Goal: Task Accomplishment & Management: Use online tool/utility

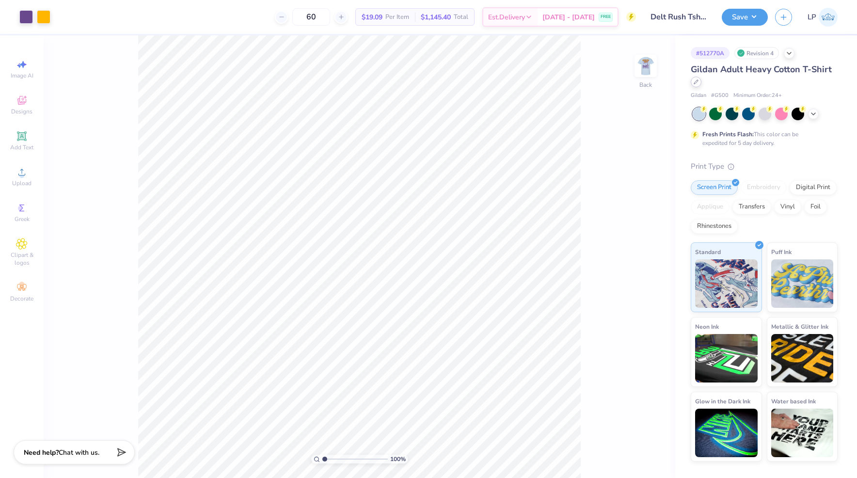
click at [696, 84] on icon at bounding box center [696, 82] width 5 height 5
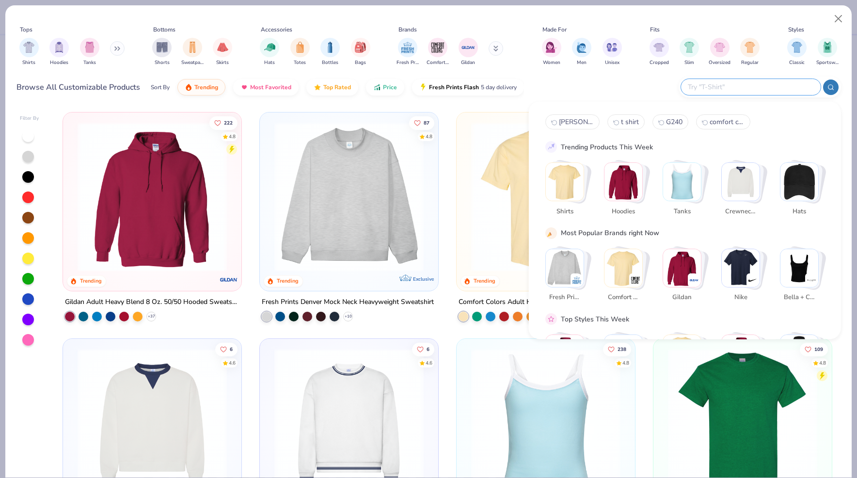
click at [763, 89] on input "text" at bounding box center [750, 86] width 127 height 11
type input "[PERSON_NAME] pocket"
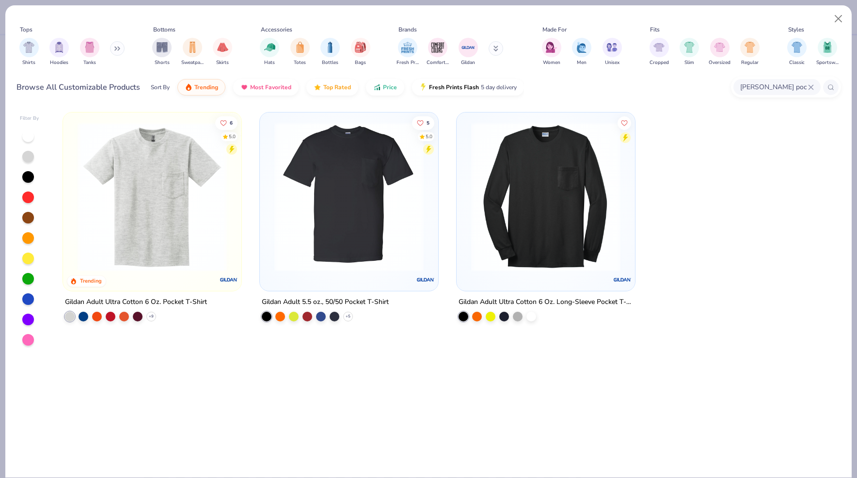
click at [324, 299] on div "Gildan Adult 5.5 oz., 50/50 Pocket T-Shirt" at bounding box center [325, 302] width 127 height 12
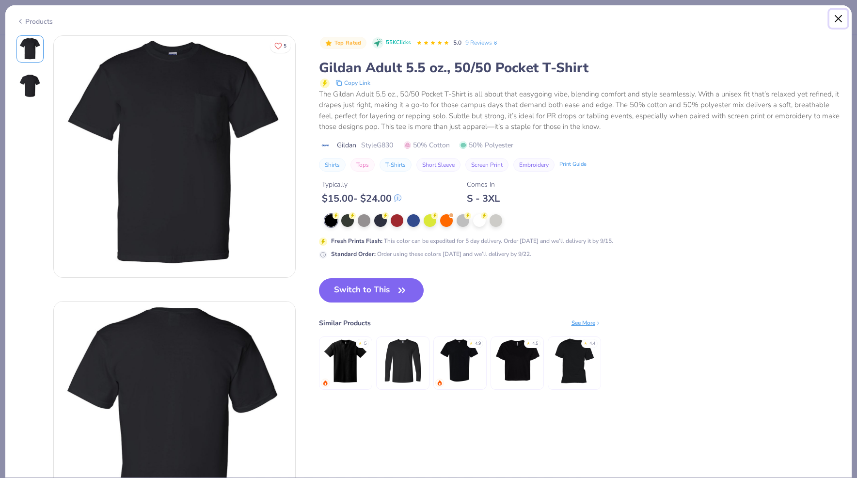
click at [840, 18] on button "Close" at bounding box center [839, 19] width 18 height 18
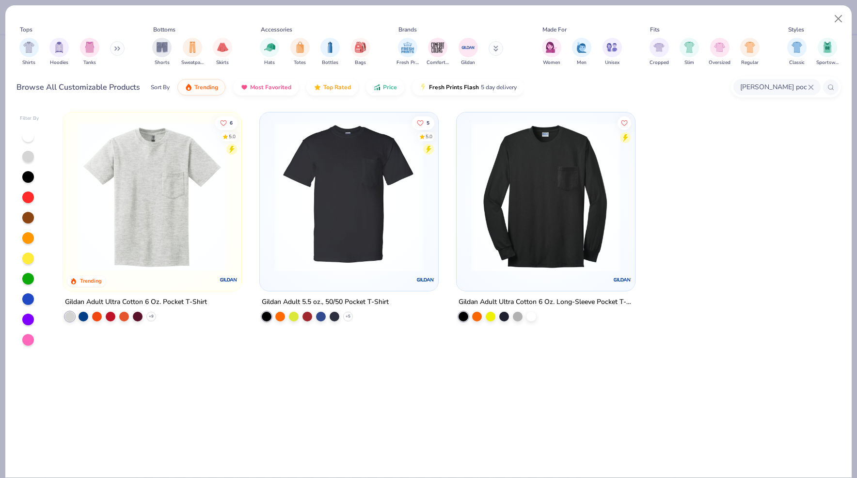
click at [170, 240] on img at bounding box center [152, 196] width 159 height 149
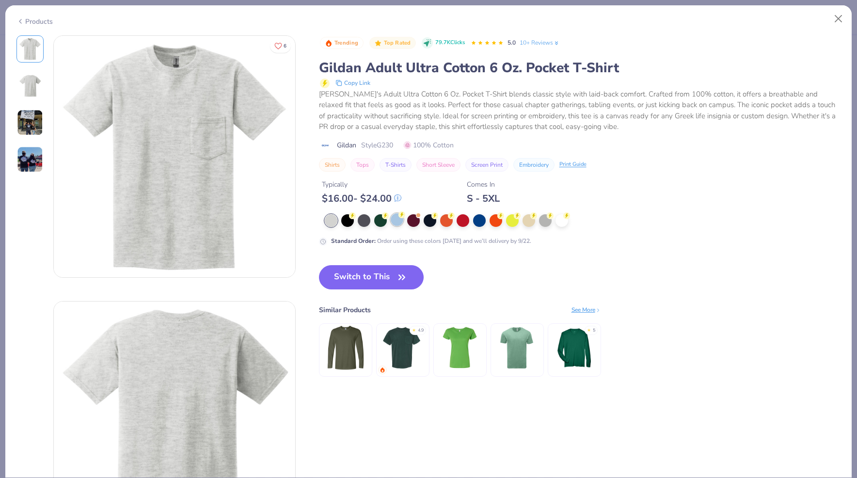
click at [391, 219] on div at bounding box center [397, 219] width 13 height 13
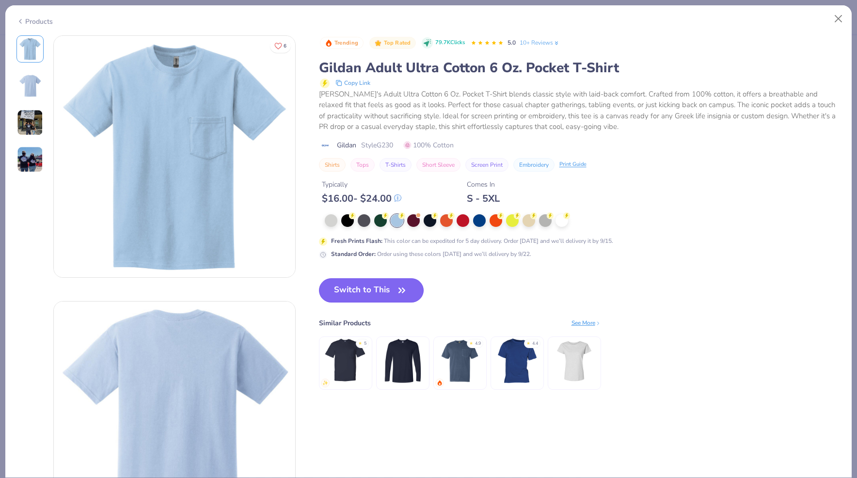
click at [384, 294] on button "Switch to This" at bounding box center [371, 290] width 105 height 24
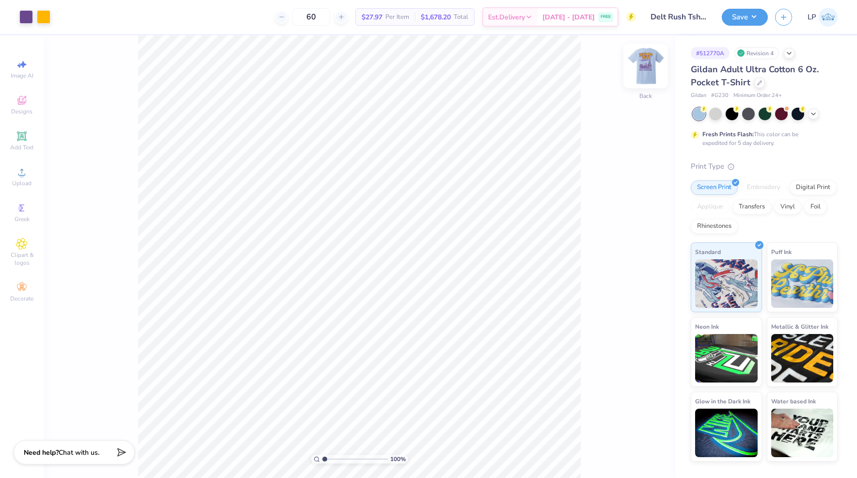
click at [650, 65] on img at bounding box center [645, 66] width 39 height 39
click at [650, 65] on img at bounding box center [645, 65] width 19 height 19
click at [643, 71] on img at bounding box center [645, 66] width 39 height 39
click at [643, 71] on img at bounding box center [645, 65] width 19 height 19
drag, startPoint x: 332, startPoint y: 15, endPoint x: 301, endPoint y: 15, distance: 31.5
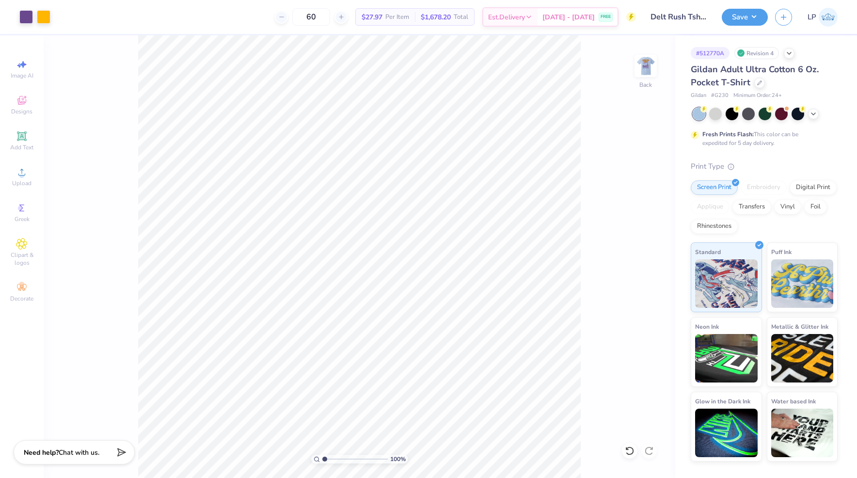
click at [301, 15] on div "60" at bounding box center [311, 16] width 73 height 17
type input "9"
type input "60"
click at [738, 22] on button "Save" at bounding box center [745, 15] width 46 height 17
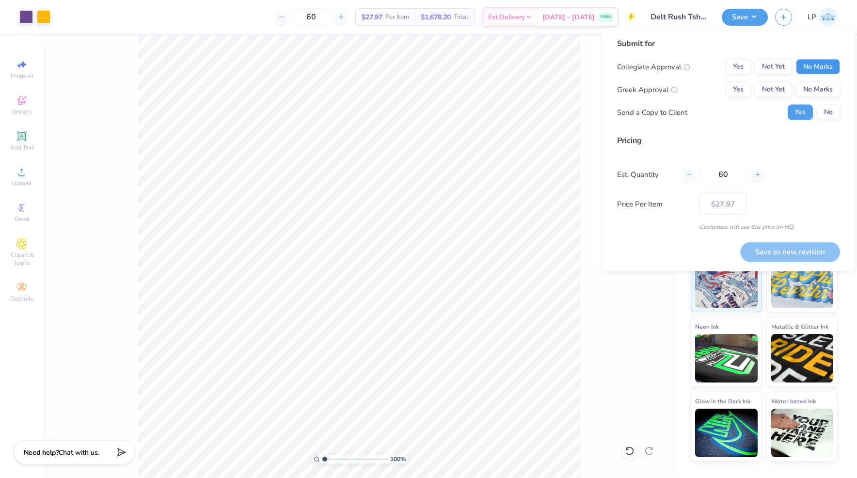
click at [820, 66] on button "No Marks" at bounding box center [818, 67] width 44 height 16
click at [820, 82] on button "No Marks" at bounding box center [818, 90] width 44 height 16
click at [830, 110] on button "No" at bounding box center [828, 113] width 23 height 16
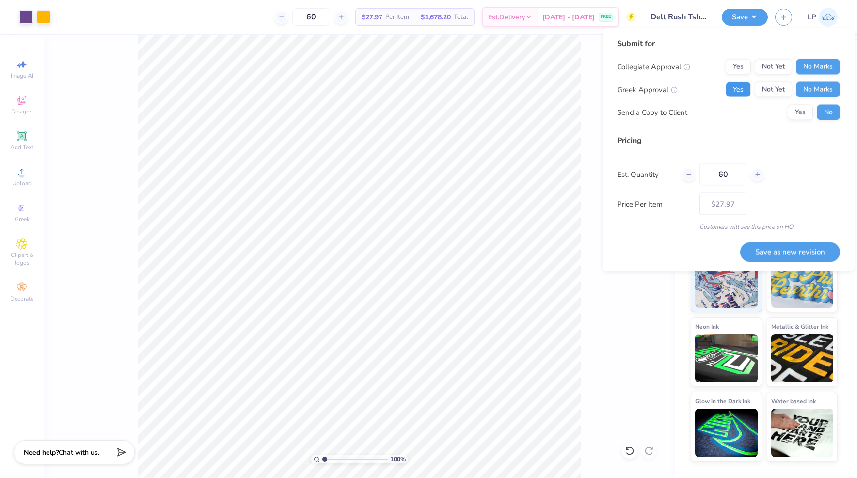
click at [742, 90] on button "Yes" at bounding box center [738, 90] width 25 height 16
click at [784, 256] on button "Save as new revision" at bounding box center [790, 252] width 100 height 20
type input "$27.97"
